Goal: Task Accomplishment & Management: Manage account settings

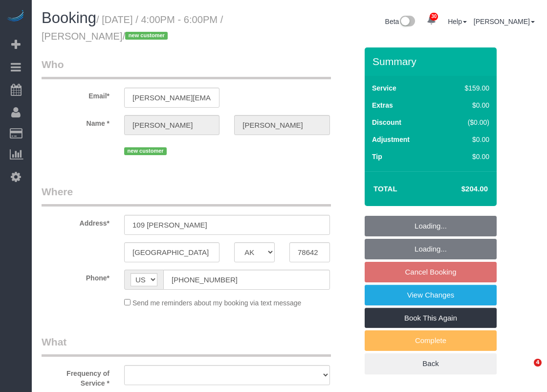
select select "[GEOGRAPHIC_DATA]"
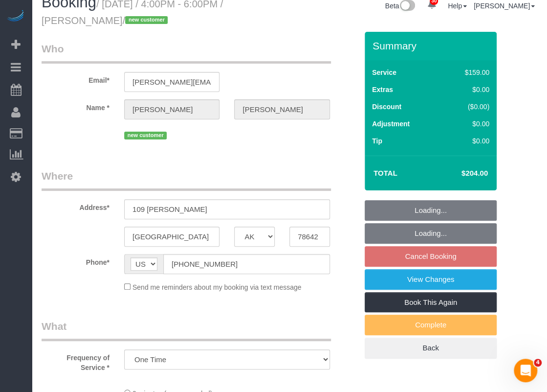
select select "object:1839"
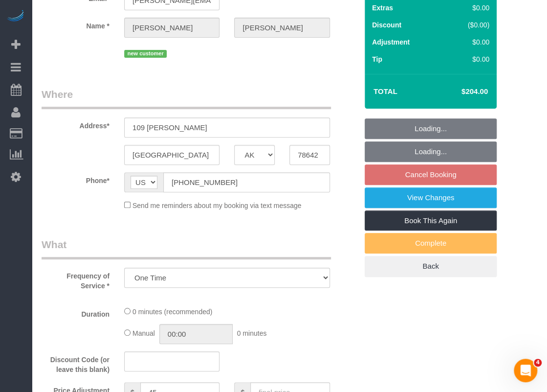
select select "string:fspay-5643081e-2e2e-4d42-817c-4bae53e2eb3b"
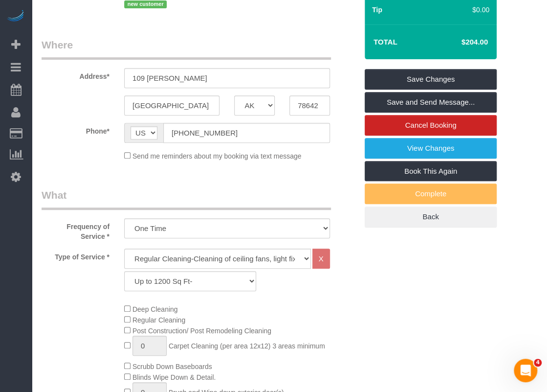
scroll to position [98, 0]
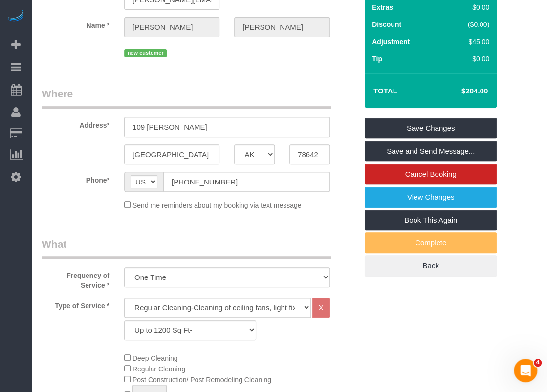
click at [125, 360] on span "Deep Cleaning" at bounding box center [151, 358] width 54 height 8
click at [174, 308] on select "Regular Cleaning-Cleaning of ceiling fans, light fixtures, windowsills, dust ba…" at bounding box center [217, 307] width 187 height 20
select select "4"
click at [124, 297] on select "Regular Cleaning-Cleaning of ceiling fans, light fixtures, windowsills, dust ba…" at bounding box center [217, 307] width 187 height 20
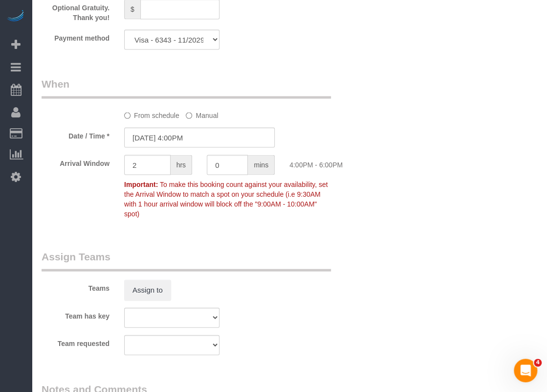
scroll to position [831, 0]
click at [198, 138] on input "[DATE] 4:00PM" at bounding box center [199, 137] width 151 height 20
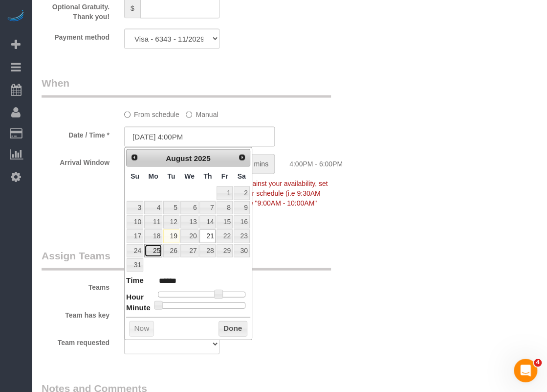
click at [158, 246] on link "25" at bounding box center [153, 250] width 18 height 13
type input "[DATE] 4:00PM"
click at [242, 325] on button "Done" at bounding box center [233, 329] width 29 height 16
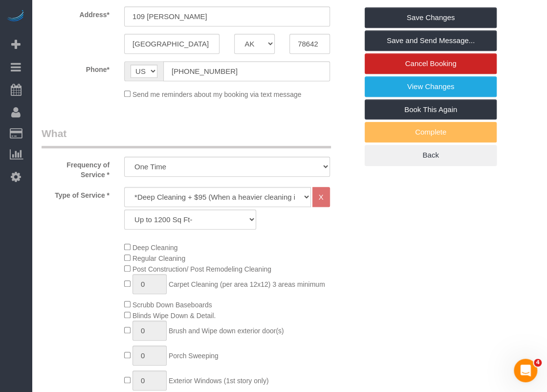
scroll to position [162, 0]
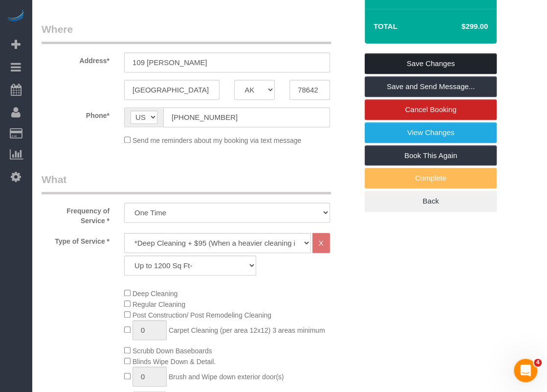
click at [427, 66] on link "Save Changes" at bounding box center [431, 63] width 132 height 21
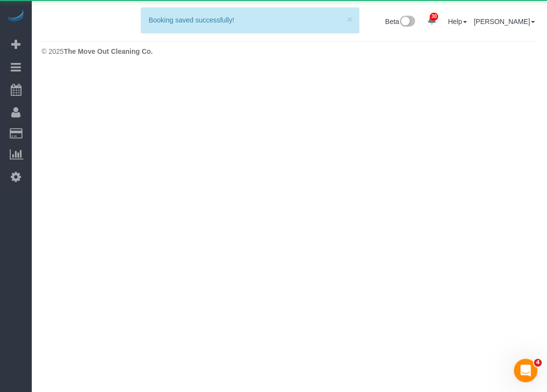
scroll to position [0, 0]
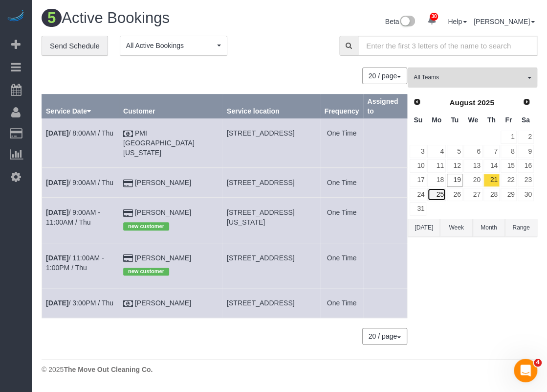
click at [444, 191] on link "25" at bounding box center [436, 194] width 18 height 13
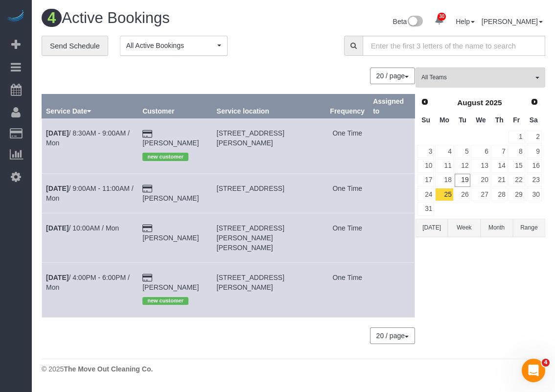
drag, startPoint x: 242, startPoint y: 269, endPoint x: 220, endPoint y: 258, distance: 24.5
click at [220, 262] on td "[STREET_ADDRESS][PERSON_NAME]" at bounding box center [268, 289] width 113 height 55
copy span "[STREET_ADDRESS][PERSON_NAME]"
click at [112, 273] on link "[DATE] 4:00PM - 6:00PM / Mon" at bounding box center [88, 282] width 84 height 18
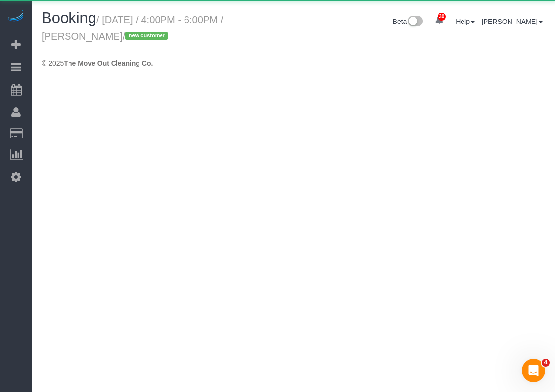
select select "[GEOGRAPHIC_DATA]"
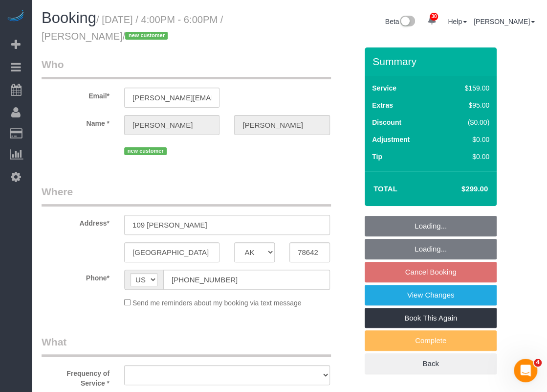
select select "string:fspay-5643081e-2e2e-4d42-817c-4bae53e2eb3b"
click at [198, 101] on input "[PERSON_NAME][EMAIL_ADDRESS][PERSON_NAME][DOMAIN_NAME]" at bounding box center [171, 98] width 95 height 20
select select "object:2502"
click at [198, 101] on input "[PERSON_NAME][EMAIL_ADDRESS][PERSON_NAME][DOMAIN_NAME]" at bounding box center [171, 98] width 95 height 20
select select "3"
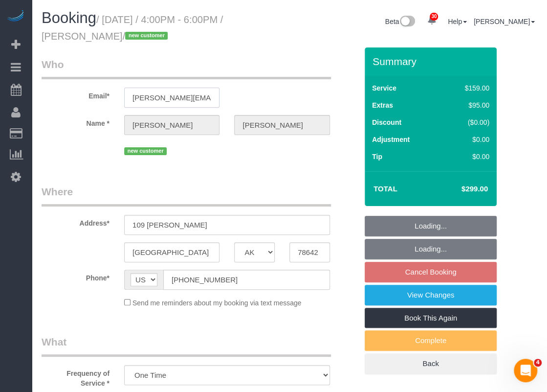
click at [198, 101] on input "[PERSON_NAME][EMAIL_ADDRESS][PERSON_NAME][DOMAIN_NAME]" at bounding box center [171, 98] width 95 height 20
